Goal: Complete application form

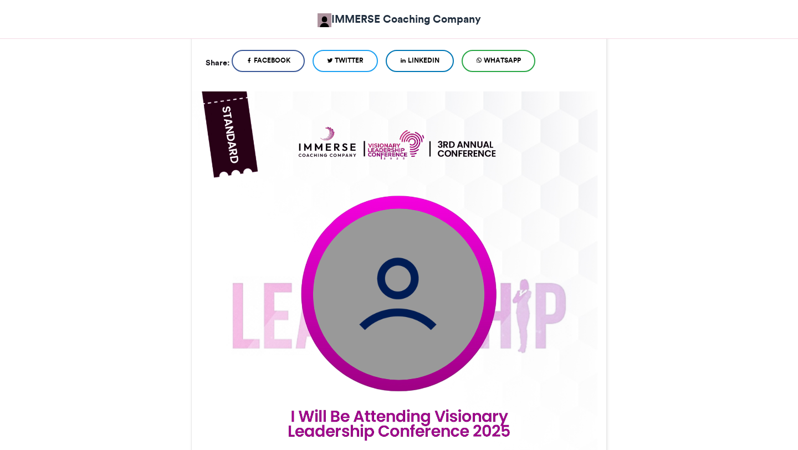
scroll to position [258, 0]
click at [477, 64] on link "WhatsApp" at bounding box center [499, 60] width 74 height 22
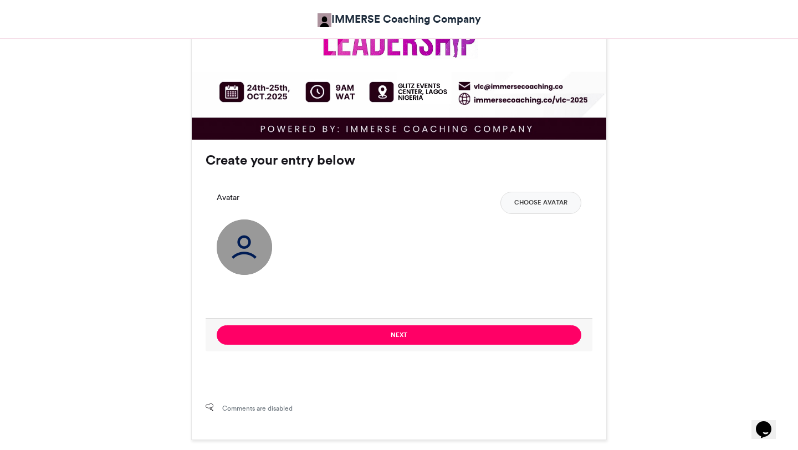
scroll to position [729, 0]
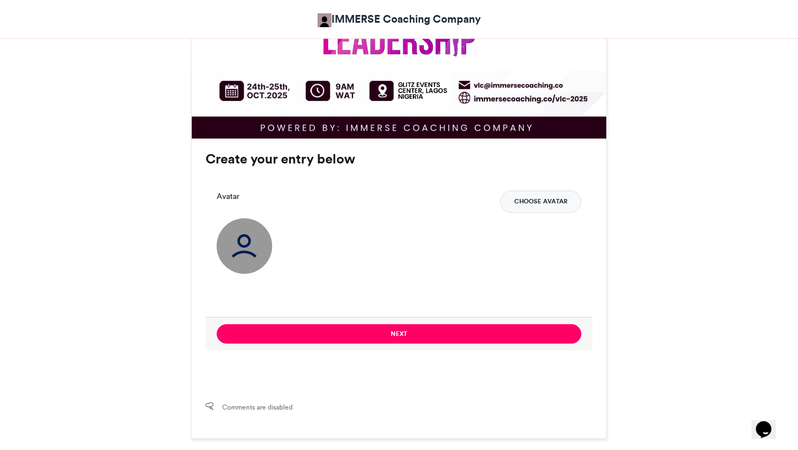
click at [513, 206] on button "Choose Avatar" at bounding box center [541, 202] width 81 height 22
click at [240, 252] on img at bounding box center [244, 245] width 55 height 55
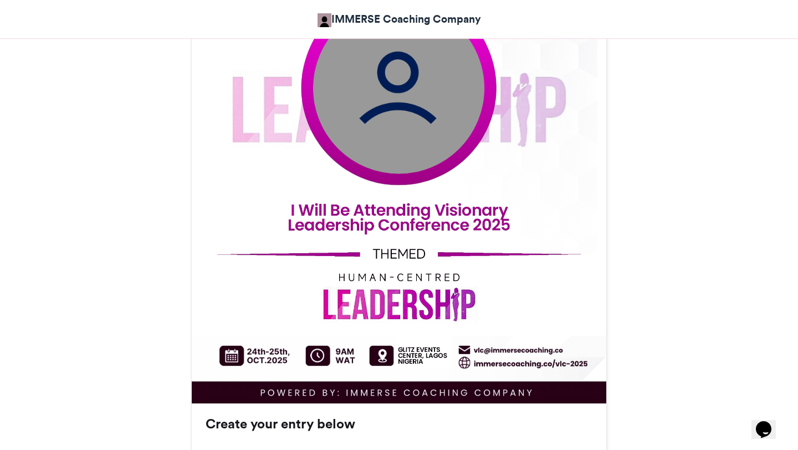
click at [404, 88] on img at bounding box center [398, 87] width 171 height 171
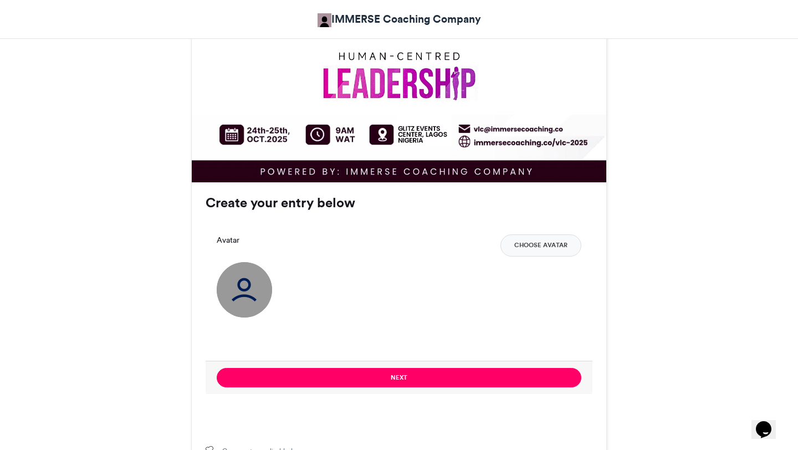
scroll to position [700, 0]
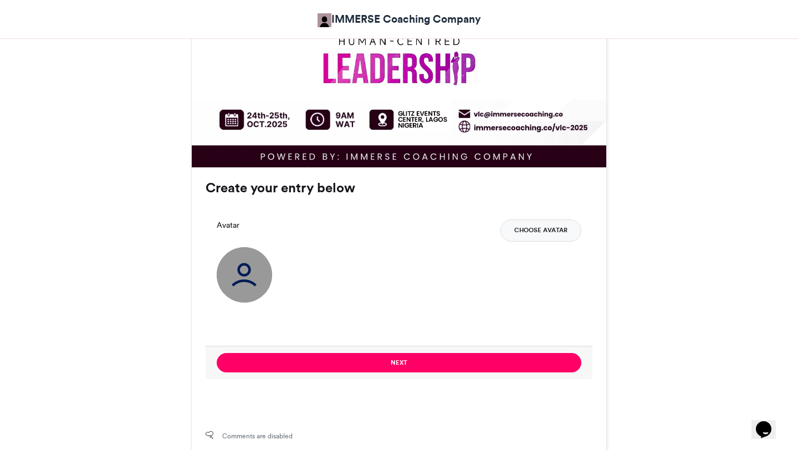
click at [541, 232] on button "Choose Avatar" at bounding box center [541, 231] width 81 height 22
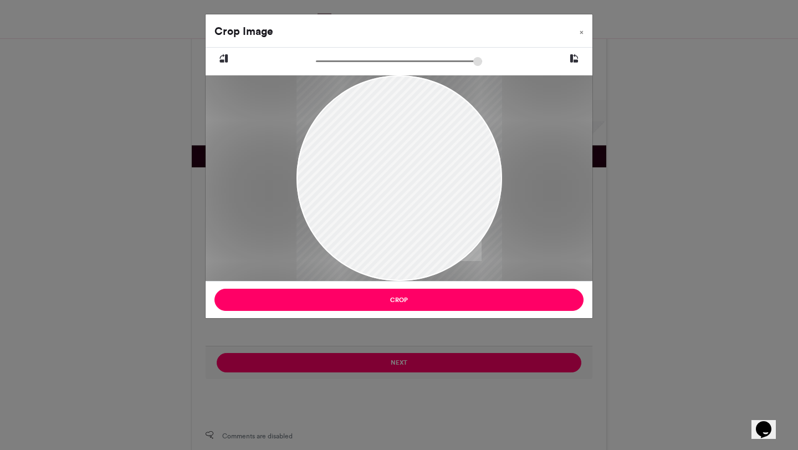
drag, startPoint x: 446, startPoint y: 221, endPoint x: 452, endPoint y: 201, distance: 21.2
click at [451, 203] on div at bounding box center [400, 178] width 206 height 206
drag, startPoint x: 452, startPoint y: 201, endPoint x: 456, endPoint y: 133, distance: 68.3
click at [455, 131] on div at bounding box center [400, 178] width 206 height 206
type input "******"
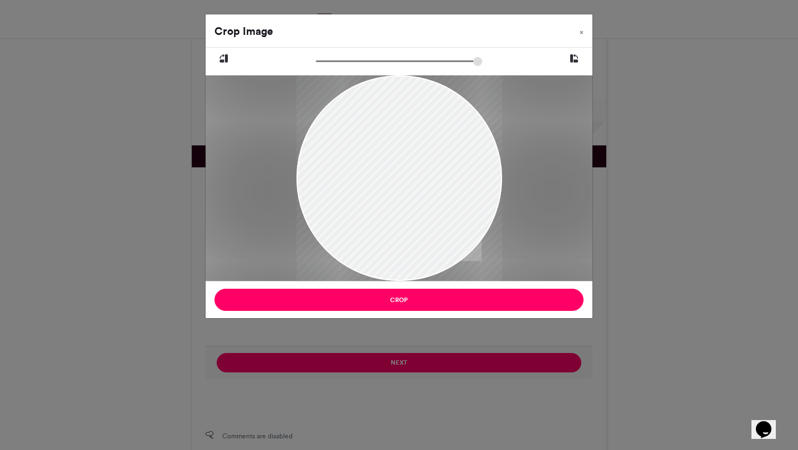
drag, startPoint x: 319, startPoint y: 60, endPoint x: 315, endPoint y: 118, distance: 57.8
click at [315, 118] on div at bounding box center [399, 178] width 387 height 206
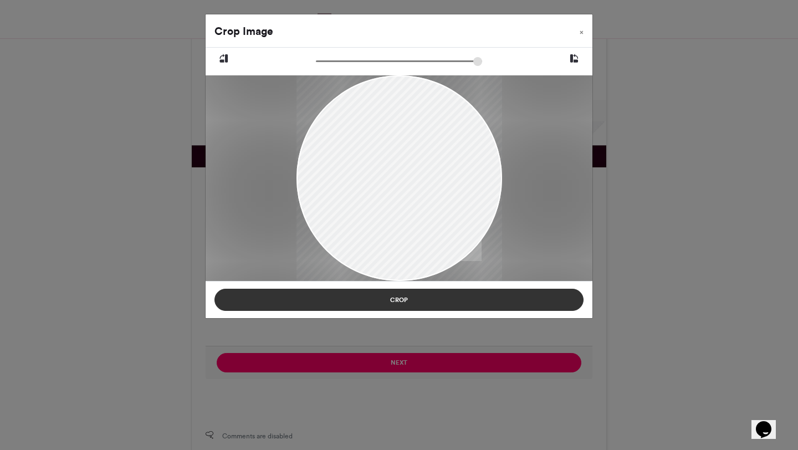
click at [406, 298] on button "Crop" at bounding box center [399, 300] width 369 height 22
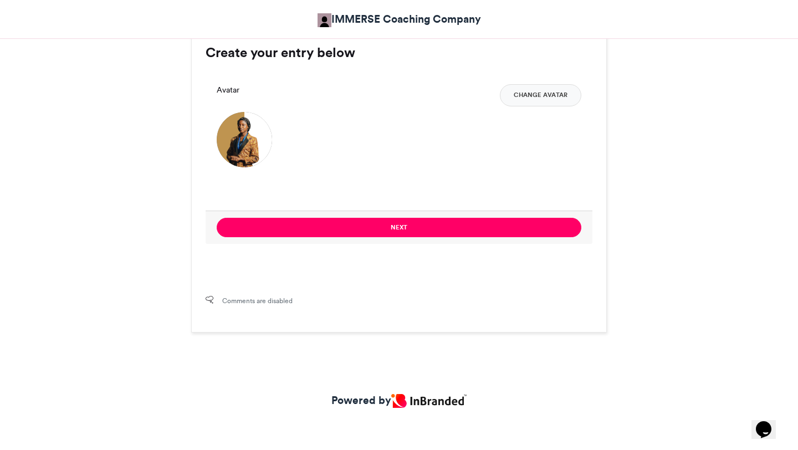
scroll to position [838, 0]
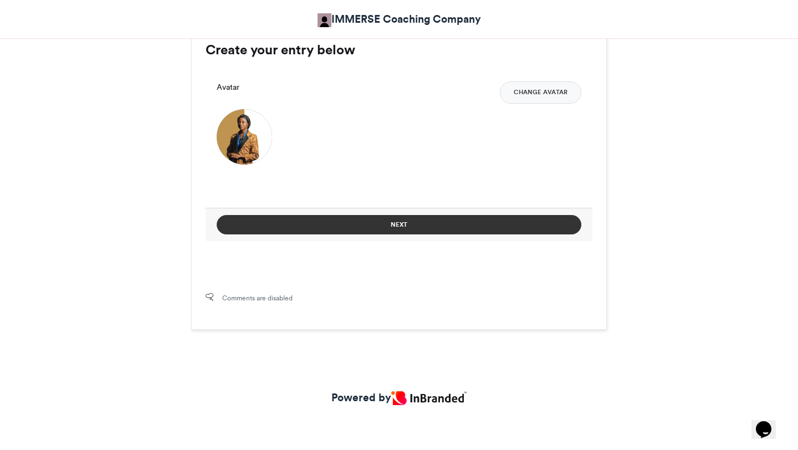
click at [403, 230] on button "Next" at bounding box center [399, 224] width 365 height 19
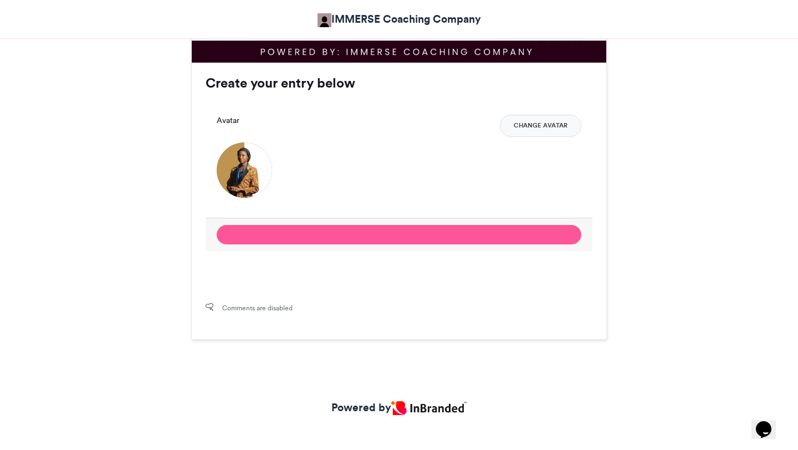
scroll to position [815, 0]
